Goal: Find specific page/section: Find specific page/section

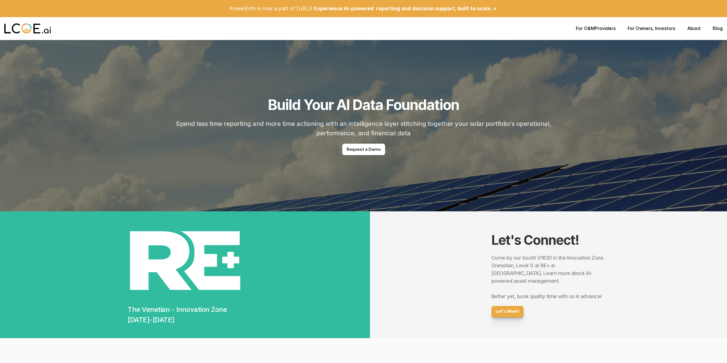
click at [600, 31] on p "For O&M Providers" at bounding box center [596, 28] width 40 height 5
click at [592, 31] on link "For O&M" at bounding box center [585, 28] width 19 height 6
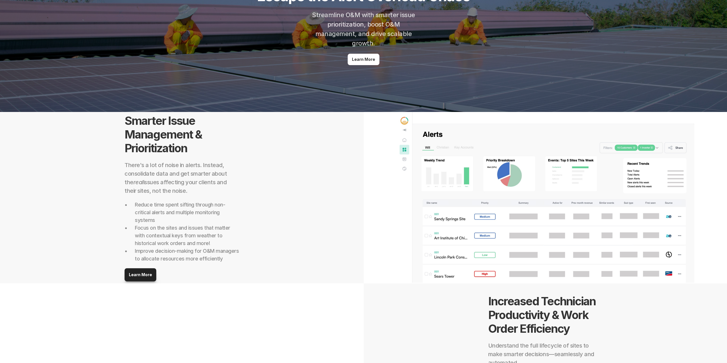
scroll to position [79, 0]
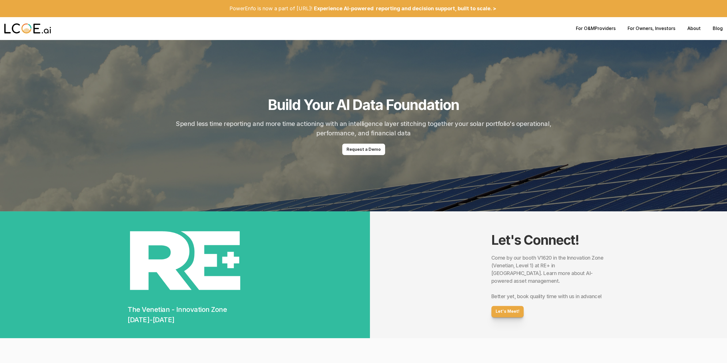
click at [662, 29] on p "For Owners , Investors" at bounding box center [652, 28] width 48 height 5
click at [649, 31] on link "For Owners" at bounding box center [640, 28] width 25 height 6
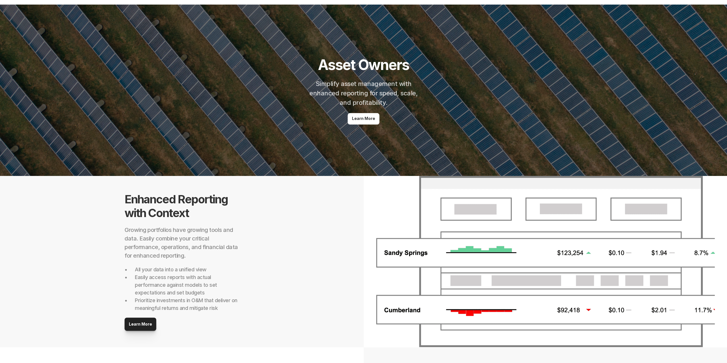
scroll to position [19, 0]
